Goal: Book appointment/travel/reservation

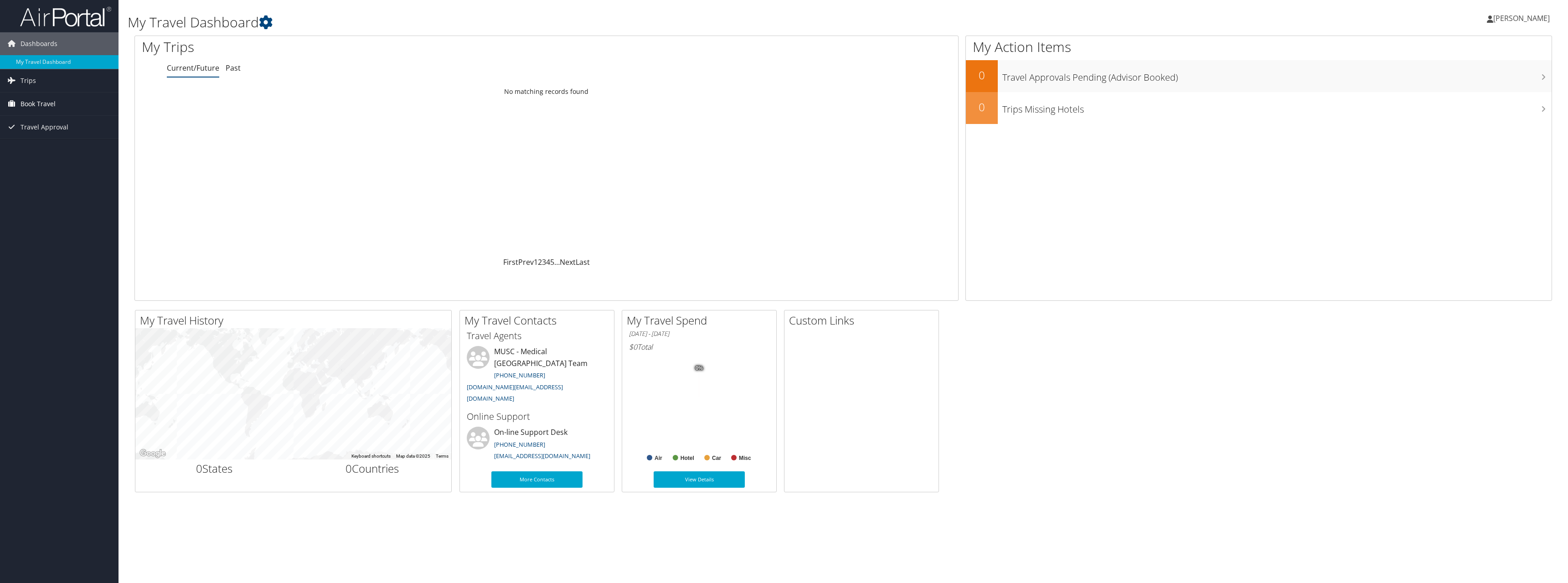
click at [31, 99] on span "Book Travel" at bounding box center [38, 104] width 35 height 23
click at [74, 126] on link "Agent Booking Request" at bounding box center [59, 122] width 119 height 14
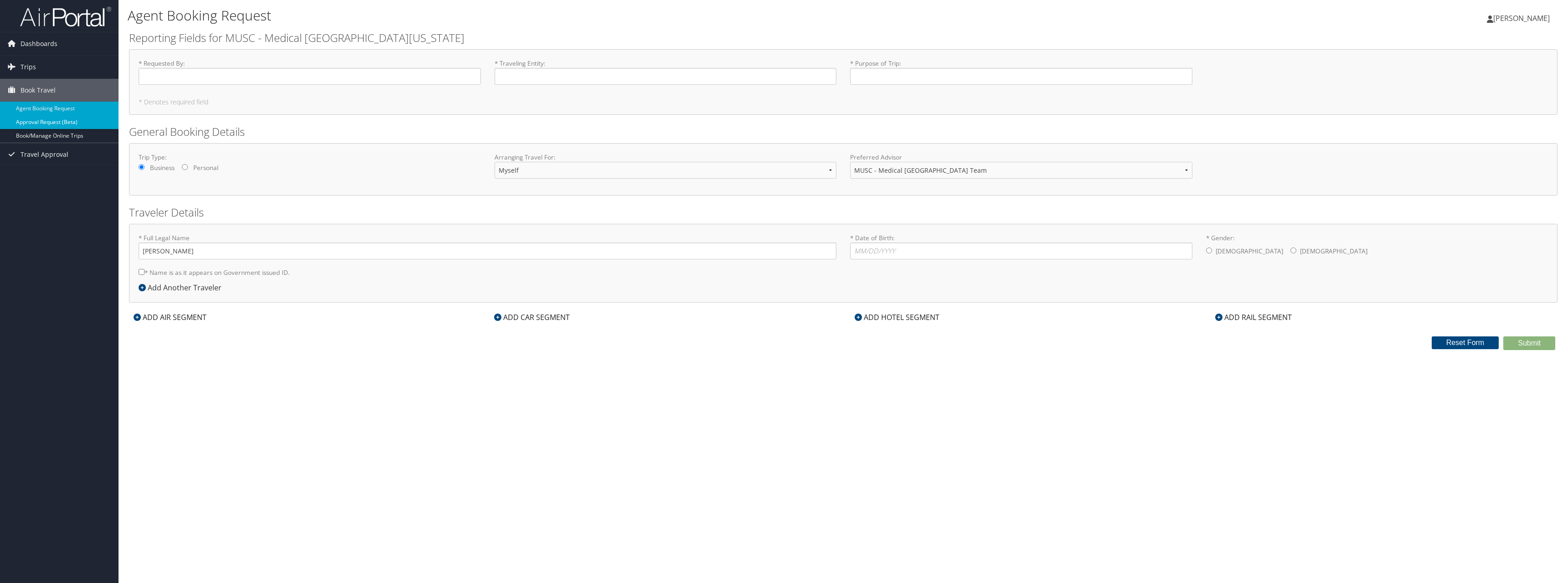
click at [76, 119] on link "Approval Request (Beta)" at bounding box center [59, 122] width 119 height 14
click at [68, 137] on link "Book/Manage Online Trips" at bounding box center [59, 136] width 119 height 14
click at [83, 47] on link "Dashboards" at bounding box center [59, 44] width 119 height 23
click at [73, 59] on link "My Travel Dashboard" at bounding box center [59, 62] width 119 height 14
